Goal: Book appointment/travel/reservation

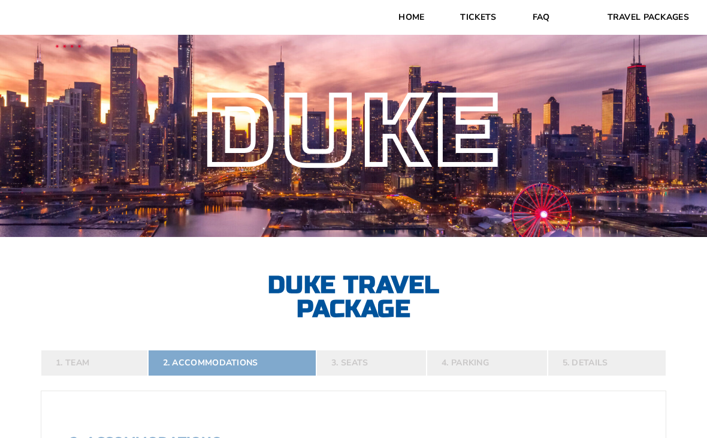
select select "2 Adults + 1 Child"
select select
select select "2 Adults + 1 Child"
select select
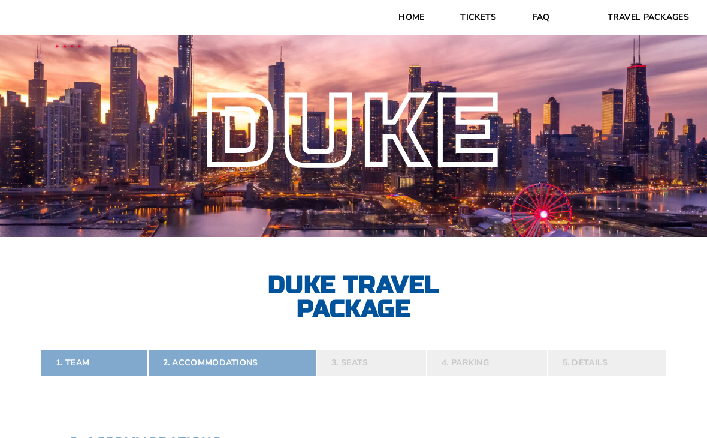
select select
select select "2 Adults + 1 Child"
select select
